Goal: Task Accomplishment & Management: Complete application form

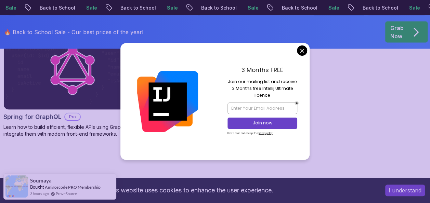
scroll to position [705, 0]
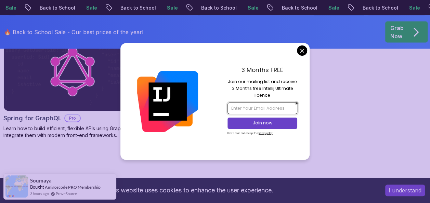
click at [265, 105] on input "email" at bounding box center [263, 109] width 70 height 12
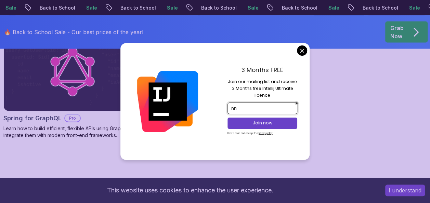
type input "[EMAIL_ADDRESS][DOMAIN_NAME]"
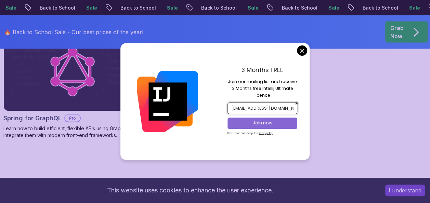
click at [268, 122] on p "Join now" at bounding box center [262, 123] width 57 height 6
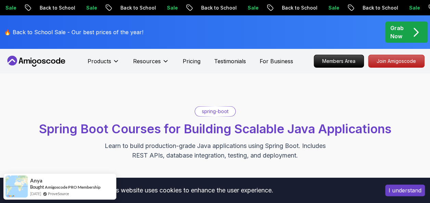
scroll to position [25, 0]
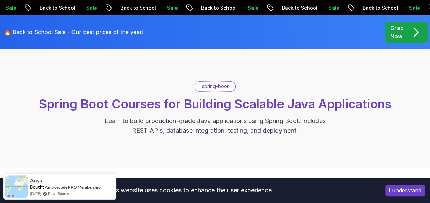
click at [416, 14] on div "Sale Back to School Sale Back to School Sale Back to School Sale Back to School…" at bounding box center [215, 7] width 430 height 15
click at [414, 26] on icon "pre-order" at bounding box center [415, 32] width 13 height 13
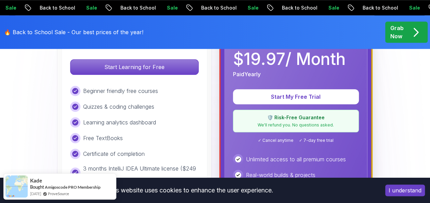
scroll to position [322, 0]
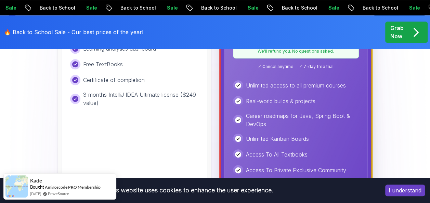
click at [138, 54] on div "Learning analytics dashboard" at bounding box center [134, 48] width 129 height 10
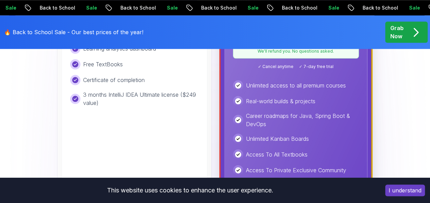
scroll to position [212, 0]
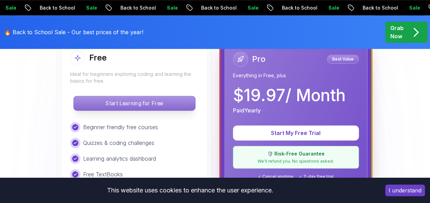
click at [162, 106] on p "Start Learning for Free" at bounding box center [135, 103] width 122 height 14
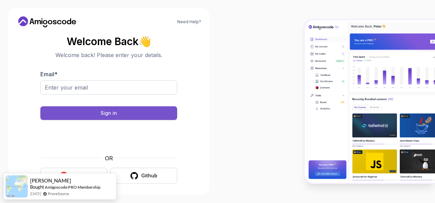
click at [164, 115] on button "Sign in" at bounding box center [108, 113] width 137 height 14
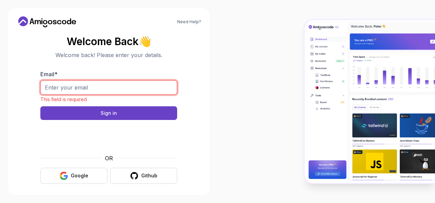
click at [144, 81] on input "Email *" at bounding box center [108, 87] width 137 height 14
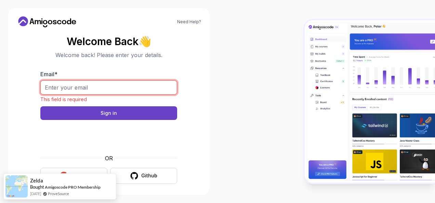
type input "[EMAIL_ADDRESS][DOMAIN_NAME]"
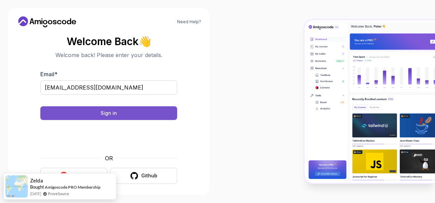
click at [128, 113] on button "Sign in" at bounding box center [108, 113] width 137 height 14
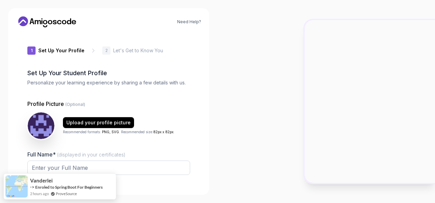
type input "cleverottere894b"
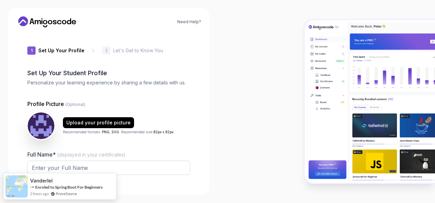
click at [279, 92] on div at bounding box center [327, 101] width 218 height 203
